Goal: Browse casually

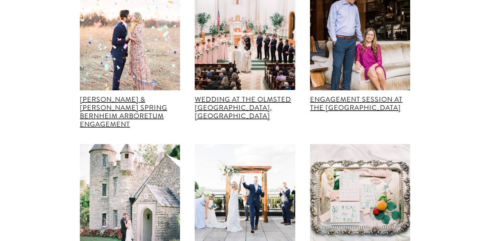
scroll to position [14137, 0]
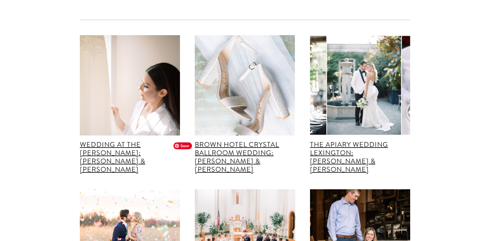
scroll to position [13931, 0]
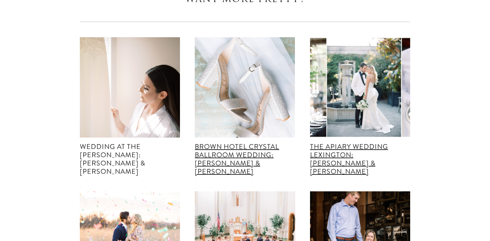
click at [145, 142] on link "Wedding at The [PERSON_NAME]: [PERSON_NAME] & [PERSON_NAME]" at bounding box center [112, 159] width 65 height 35
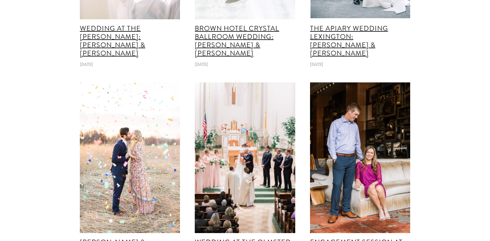
scroll to position [21611, 0]
